Goal: Information Seeking & Learning: Learn about a topic

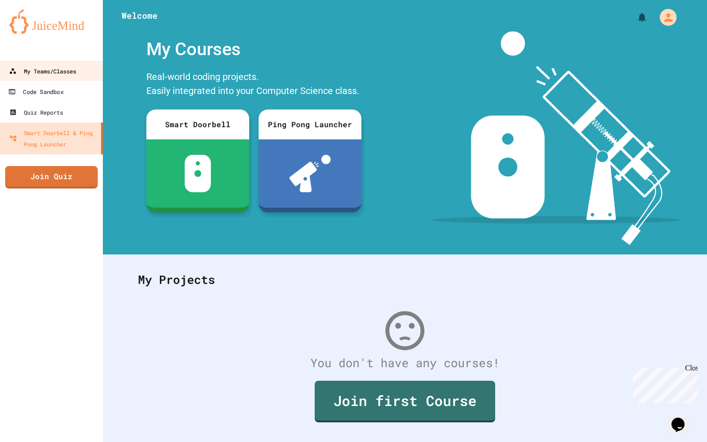
click at [34, 75] on div "My Teams/Classes" at bounding box center [42, 70] width 67 height 11
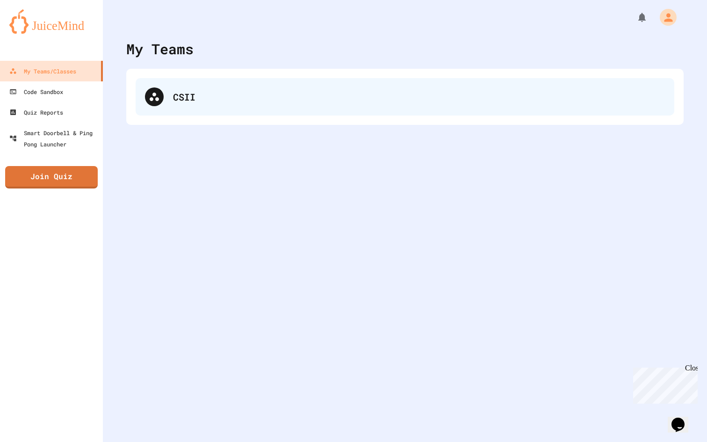
click at [261, 99] on div "CSII" at bounding box center [419, 97] width 492 height 14
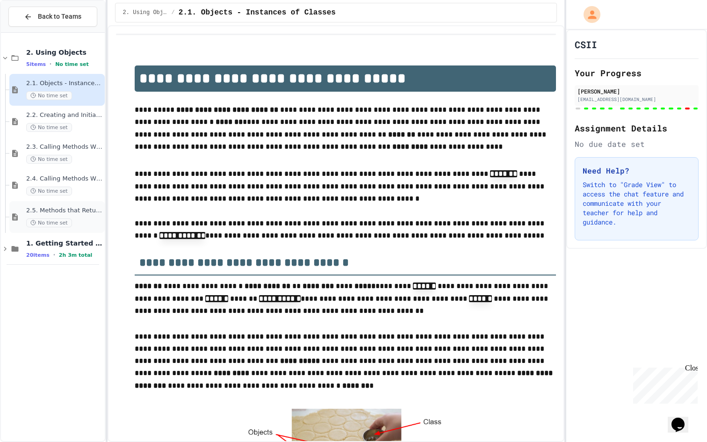
click at [95, 211] on span "2.5. Methods that Return Values" at bounding box center [64, 211] width 77 height 8
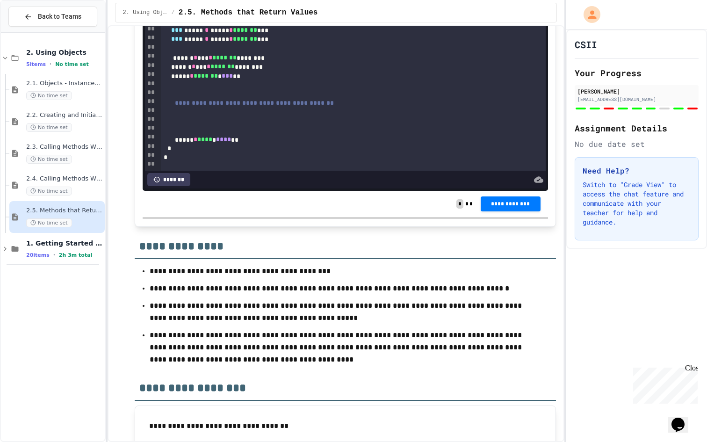
scroll to position [4243, 0]
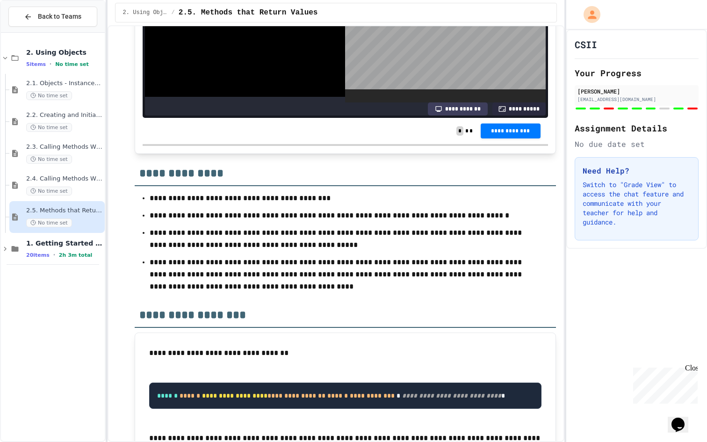
scroll to position [178, 0]
drag, startPoint x: 281, startPoint y: 194, endPoint x: 247, endPoint y: 186, distance: 34.5
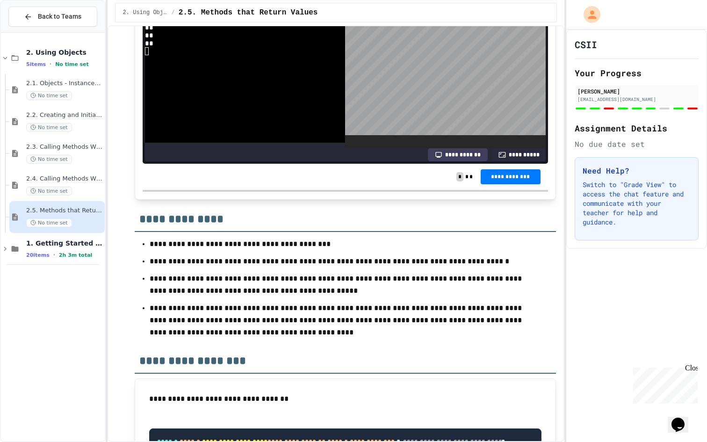
scroll to position [183, 0]
drag, startPoint x: 282, startPoint y: 267, endPoint x: 180, endPoint y: 266, distance: 102.5
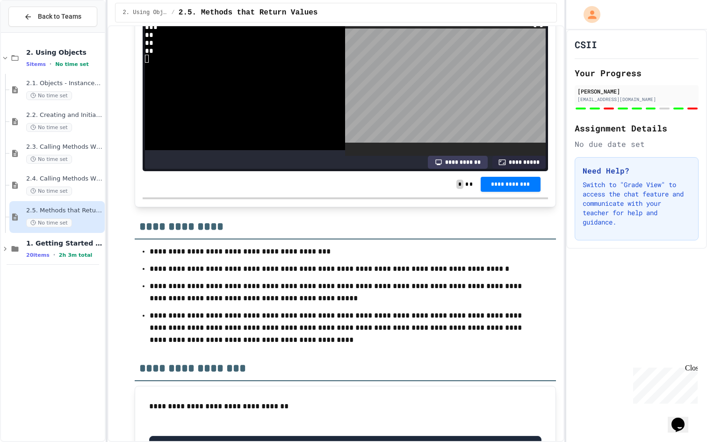
scroll to position [0, 0]
click at [73, 149] on span "2.3. Calling Methods Without Parameters" at bounding box center [64, 147] width 77 height 8
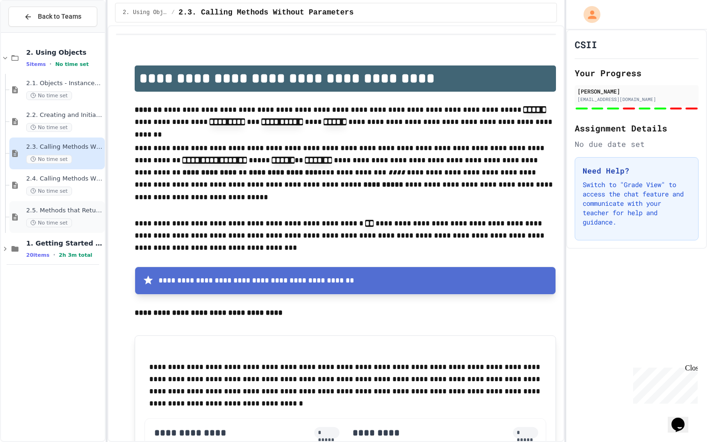
click at [78, 205] on div "2.5. Methods that Return Values No time set" at bounding box center [56, 217] width 95 height 32
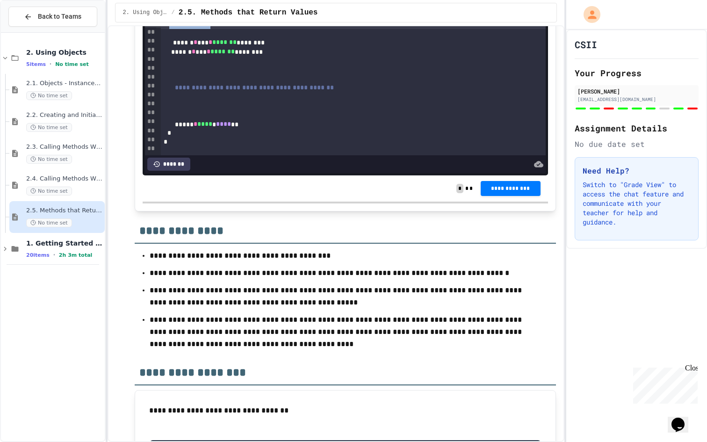
scroll to position [48, 0]
drag, startPoint x: 177, startPoint y: 386, endPoint x: 255, endPoint y: 392, distance: 78.3
click at [255, 29] on div "***** * ******* * *** **" at bounding box center [353, 24] width 385 height 9
click at [303, 10] on div at bounding box center [353, 5] width 385 height 9
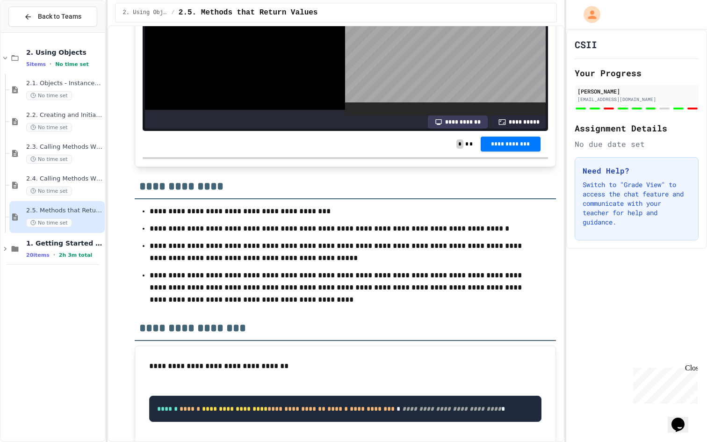
scroll to position [179, 0]
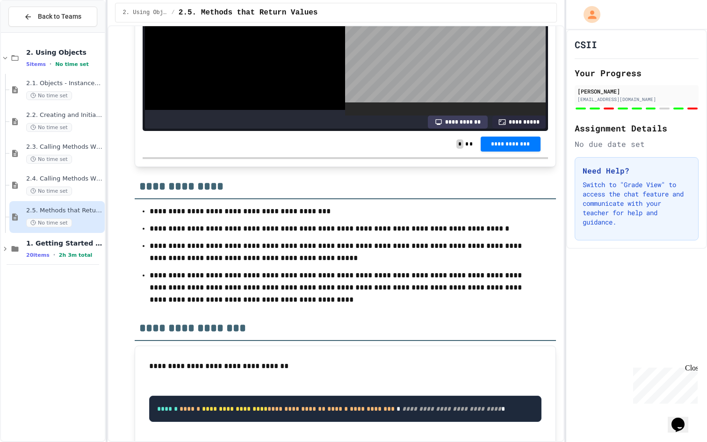
scroll to position [211, 0]
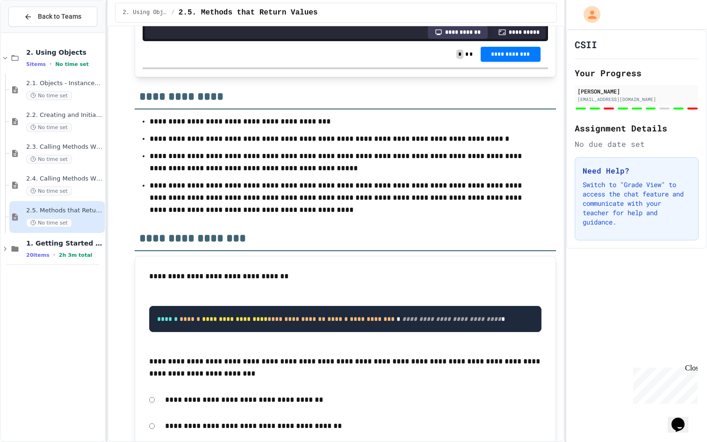
scroll to position [4388, 0]
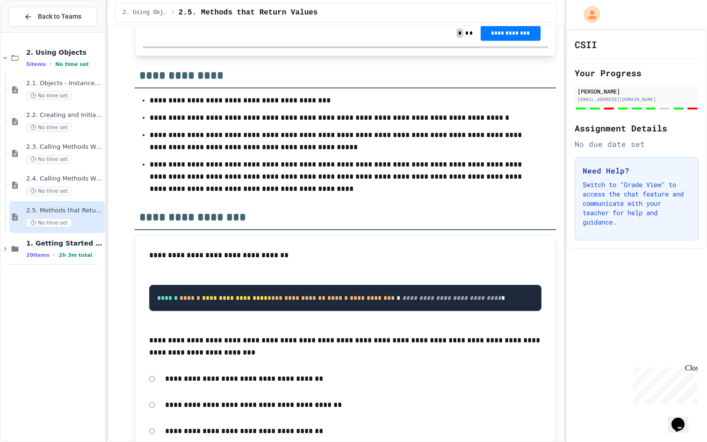
scroll to position [4487, 0]
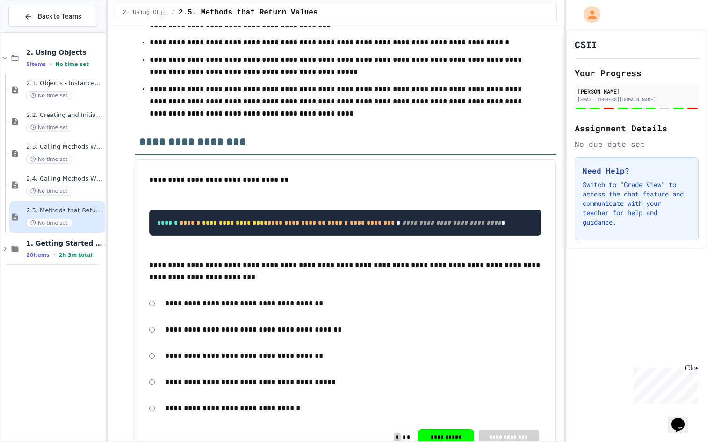
click at [75, 181] on span "2.4. Calling Methods With Parameters" at bounding box center [64, 179] width 77 height 8
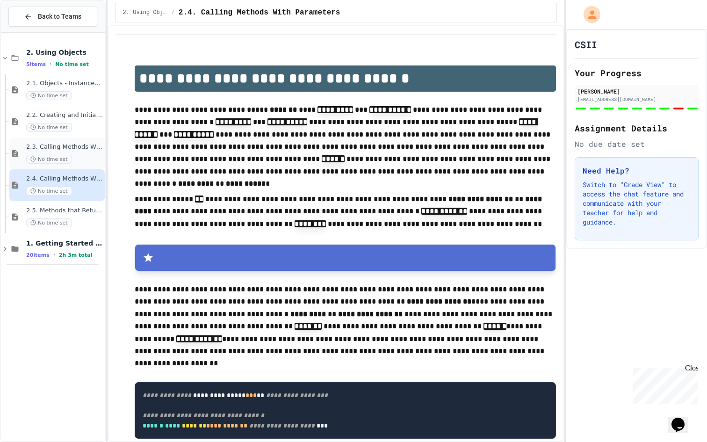
drag, startPoint x: 82, startPoint y: 169, endPoint x: 74, endPoint y: 153, distance: 17.8
click at [74, 153] on div "2.3. Calling Methods Without Parameters No time set" at bounding box center [64, 153] width 77 height 21
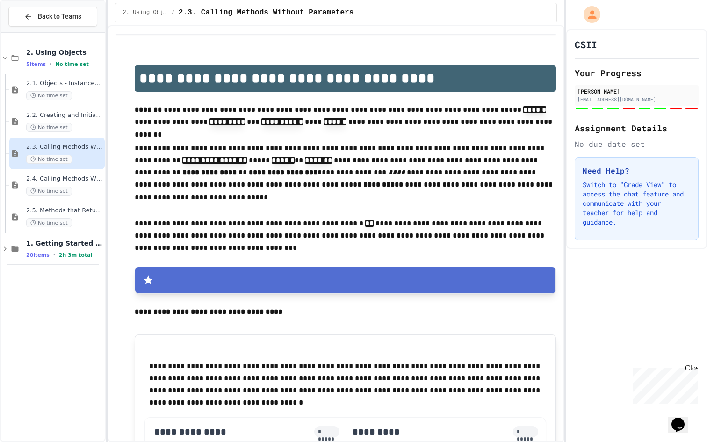
click at [73, 109] on div "2.2. Creating and Initializing Objects: Constructors No time set" at bounding box center [56, 122] width 95 height 32
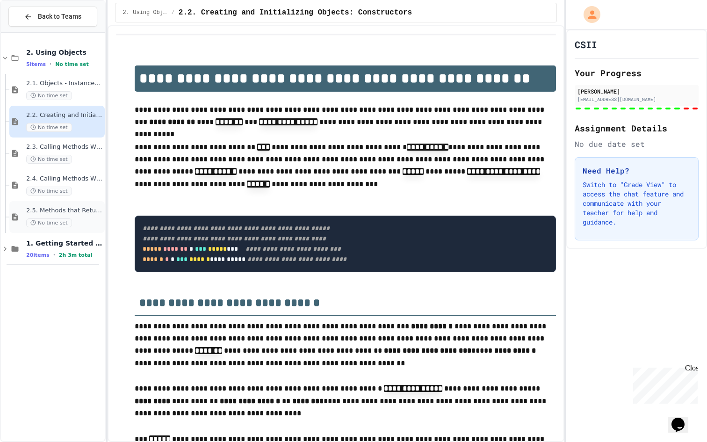
click at [74, 211] on span "2.5. Methods that Return Values" at bounding box center [64, 211] width 77 height 8
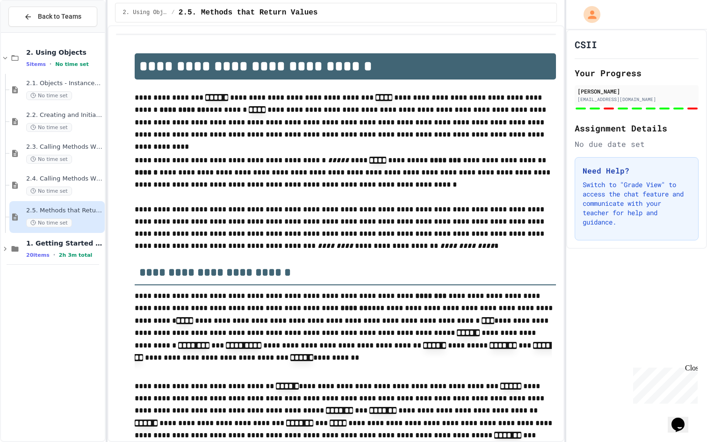
scroll to position [26, 0]
